Goal: Find specific fact: Find specific fact

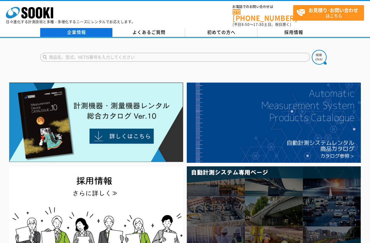
click at [88, 28] on link "企業情報" at bounding box center [76, 32] width 72 height 9
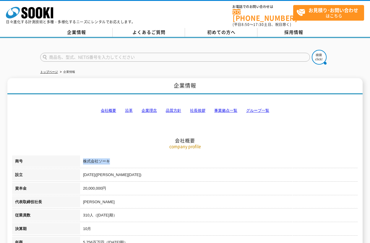
drag, startPoint x: 113, startPoint y: 158, endPoint x: 79, endPoint y: 158, distance: 34.0
click at [79, 158] on tr "商号 株式会社ソーキ" at bounding box center [185, 163] width 346 height 14
copy tr "商号 株式会社ソーキ"
